Goal: Find contact information: Find contact information

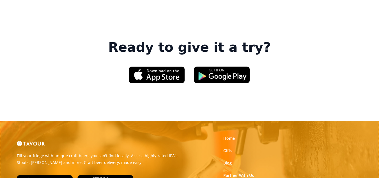
scroll to position [828, 0]
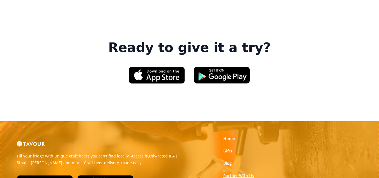
click at [246, 173] on link "Partner With Us" at bounding box center [238, 176] width 31 height 6
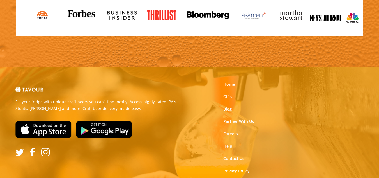
scroll to position [652, 0]
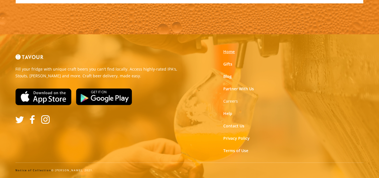
click at [228, 52] on link "Home" at bounding box center [229, 52] width 12 height 6
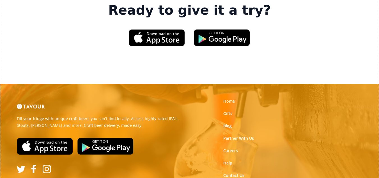
scroll to position [856, 0]
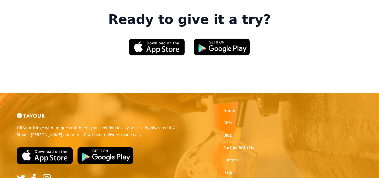
click at [235, 109] on div "Home Gifts Blog Partner With Us Careers Help Contact Us Privacy Policy Terms of…" at bounding box center [248, 159] width 59 height 111
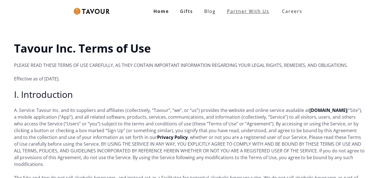
click at [250, 11] on link "partner with us" at bounding box center [248, 11] width 54 height 11
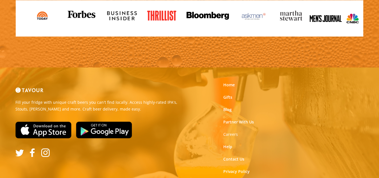
scroll to position [652, 0]
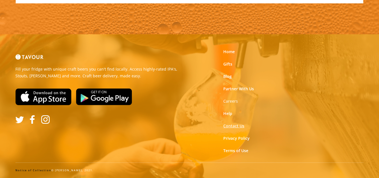
click at [240, 125] on link "Contact Us" at bounding box center [233, 126] width 21 height 6
